Goal: Task Accomplishment & Management: Manage account settings

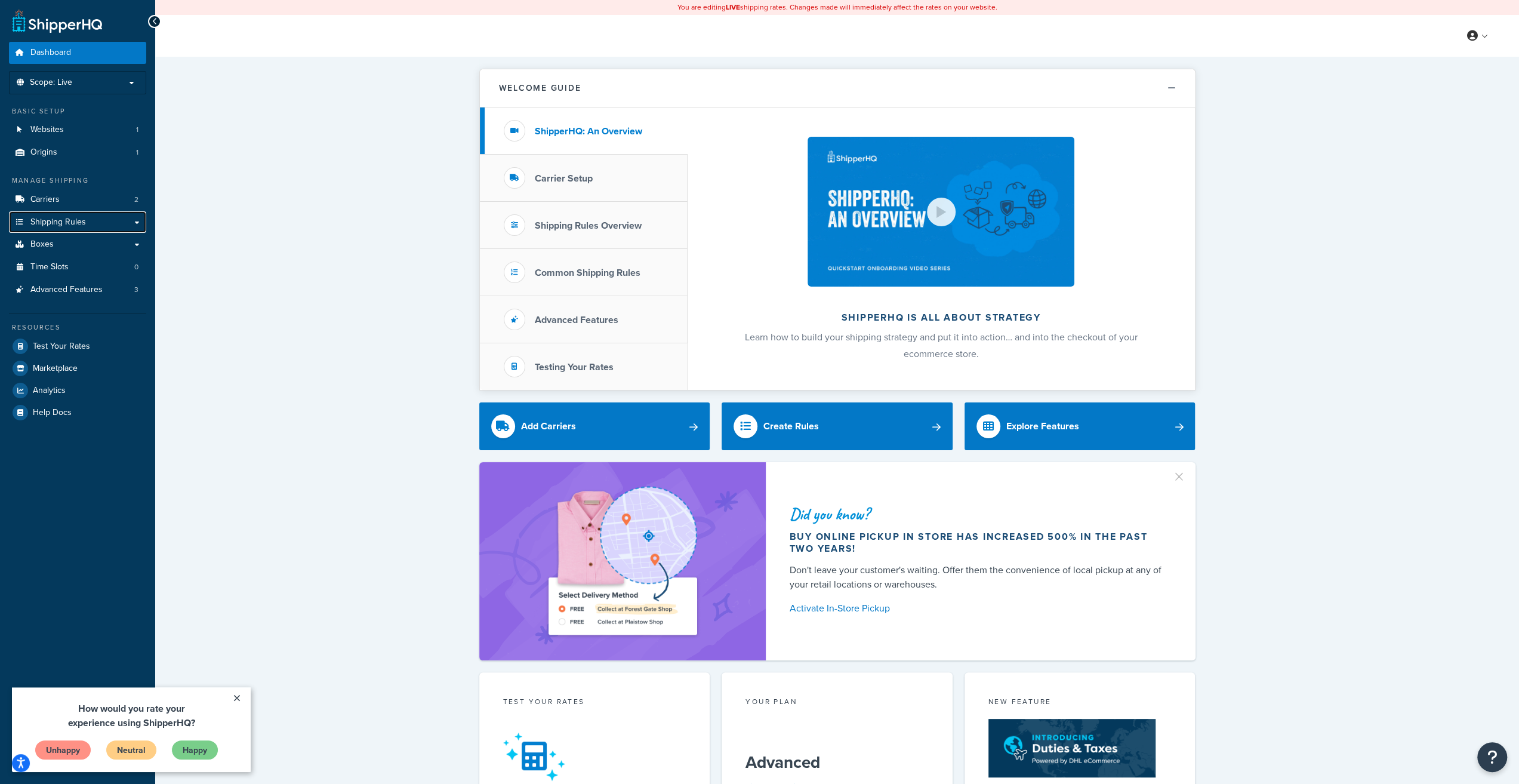
click at [79, 224] on span "Shipping Rules" at bounding box center [57, 222] width 55 height 10
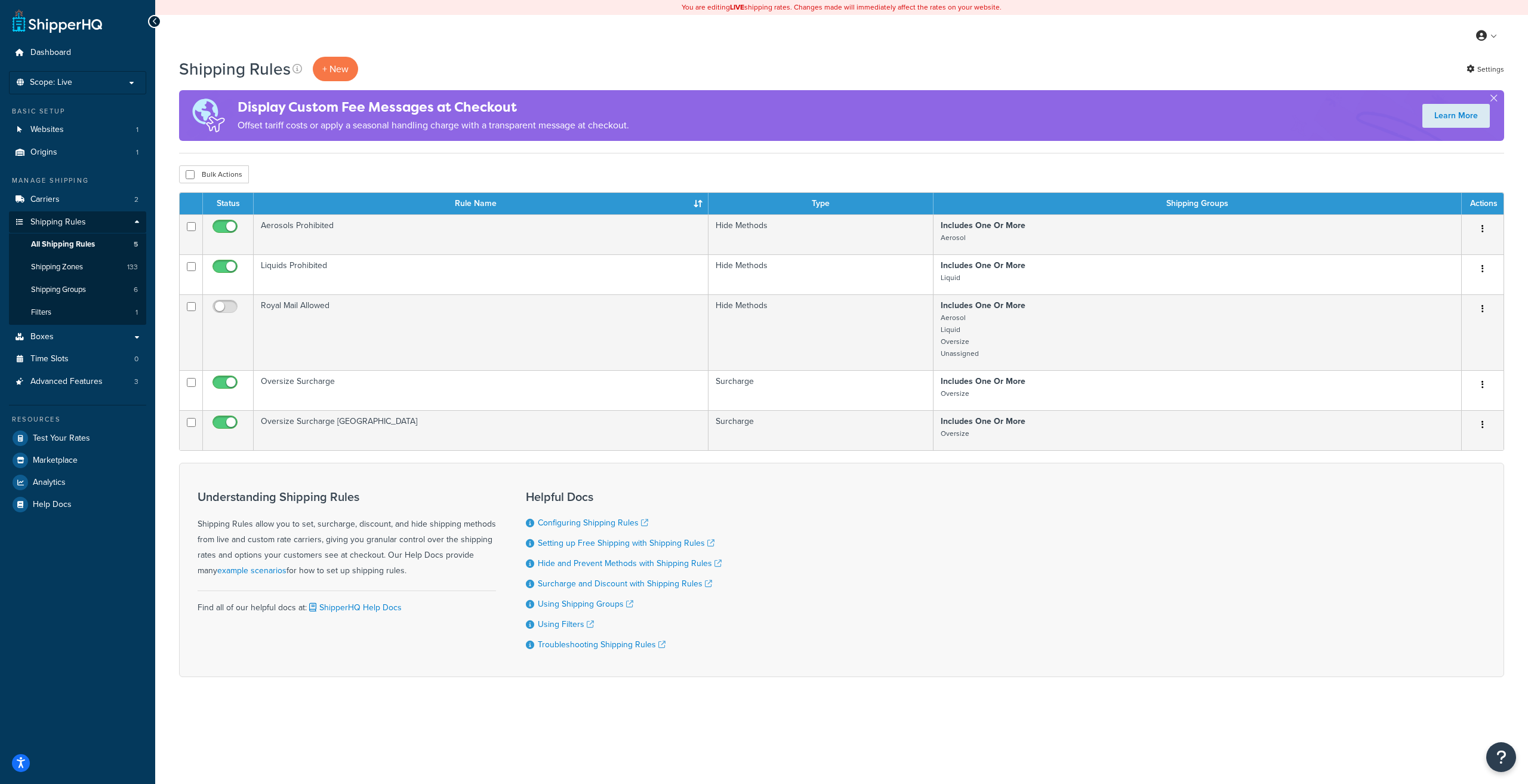
click at [321, 265] on td "Liquids Prohibited" at bounding box center [481, 273] width 455 height 40
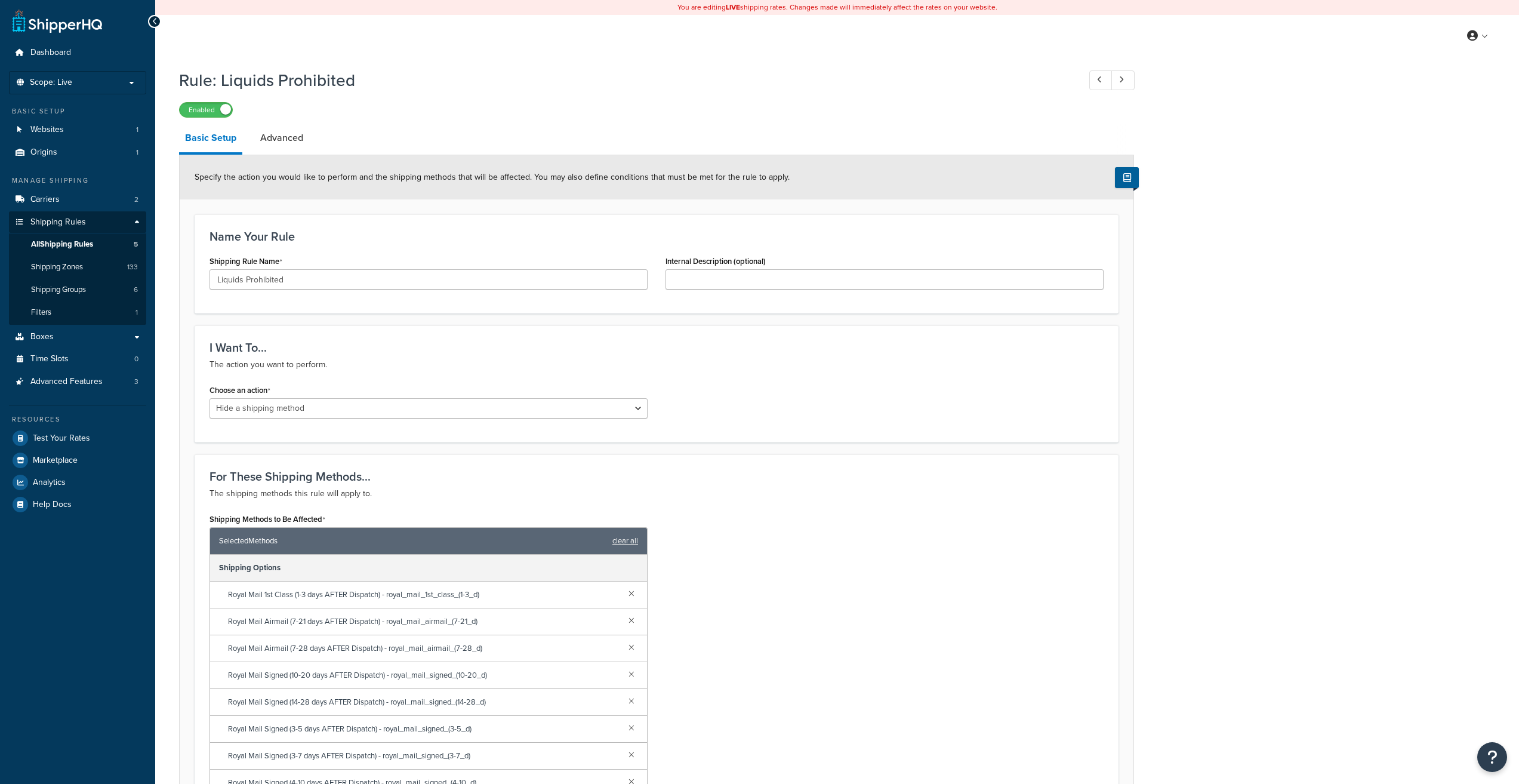
select select "HIDE"
